Goal: Task Accomplishment & Management: Manage account settings

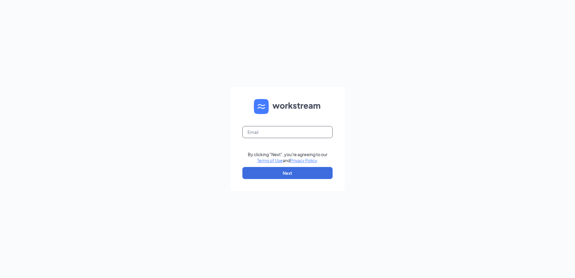
click at [292, 133] on input "text" at bounding box center [287, 132] width 90 height 12
type input "[EMAIL_ADDRESS][DOMAIN_NAME]"
click at [285, 174] on button "Next" at bounding box center [287, 173] width 90 height 12
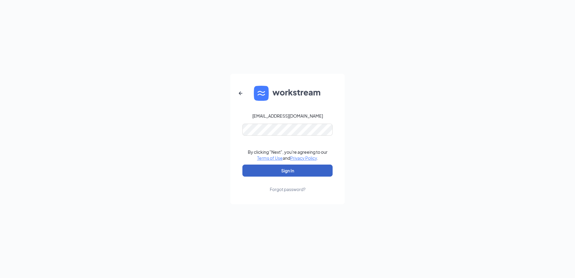
click at [272, 171] on button "Sign In" at bounding box center [287, 170] width 90 height 12
